Goal: Task Accomplishment & Management: Use online tool/utility

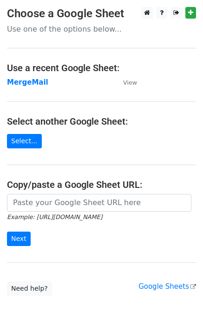
click at [33, 85] on strong "MergeMail" at bounding box center [27, 82] width 41 height 8
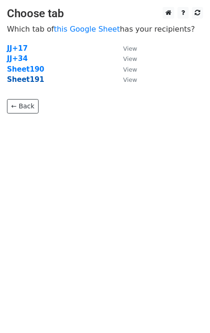
click at [33, 80] on strong "Sheet191" at bounding box center [25, 79] width 37 height 8
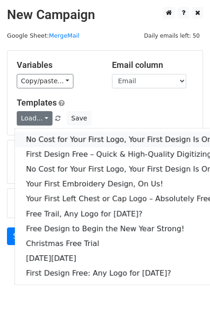
click at [54, 137] on link "No Cost for Your First Logo, Your First Design Is On Us!" at bounding box center [126, 139] width 223 height 15
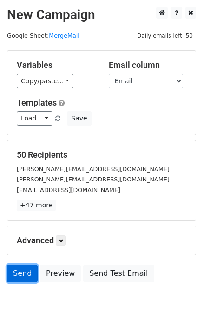
click at [18, 279] on link "Send" at bounding box center [22, 273] width 31 height 18
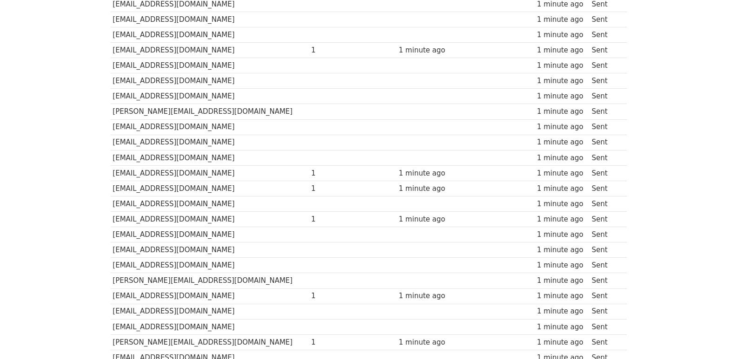
scroll to position [647, 0]
